Goal: Find contact information: Find contact information

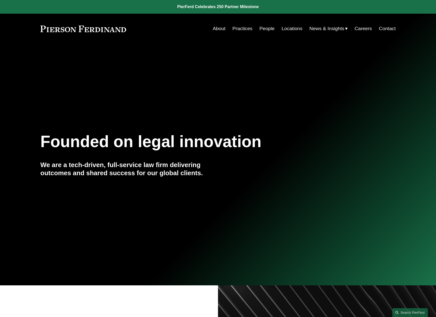
click at [267, 28] on link "People" at bounding box center [266, 29] width 15 height 10
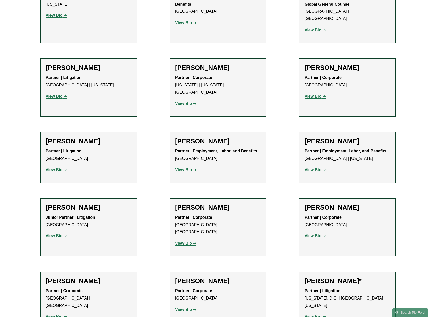
scroll to position [2508, 0]
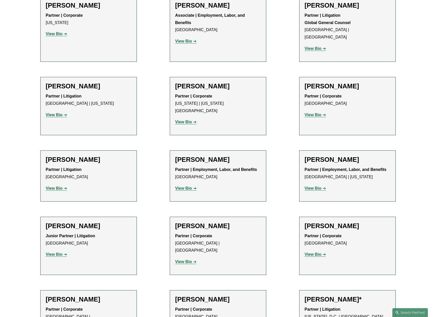
click at [329, 222] on h2 "[PERSON_NAME]" at bounding box center [347, 226] width 86 height 8
click at [316, 252] on strong "View Bio" at bounding box center [312, 254] width 17 height 4
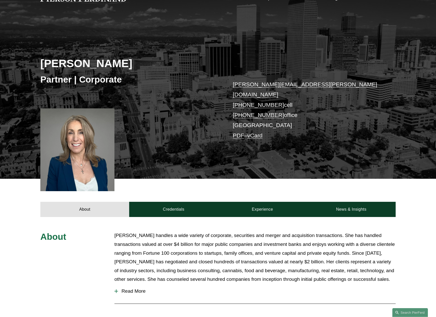
scroll to position [52, 0]
